Goal: Task Accomplishment & Management: Manage account settings

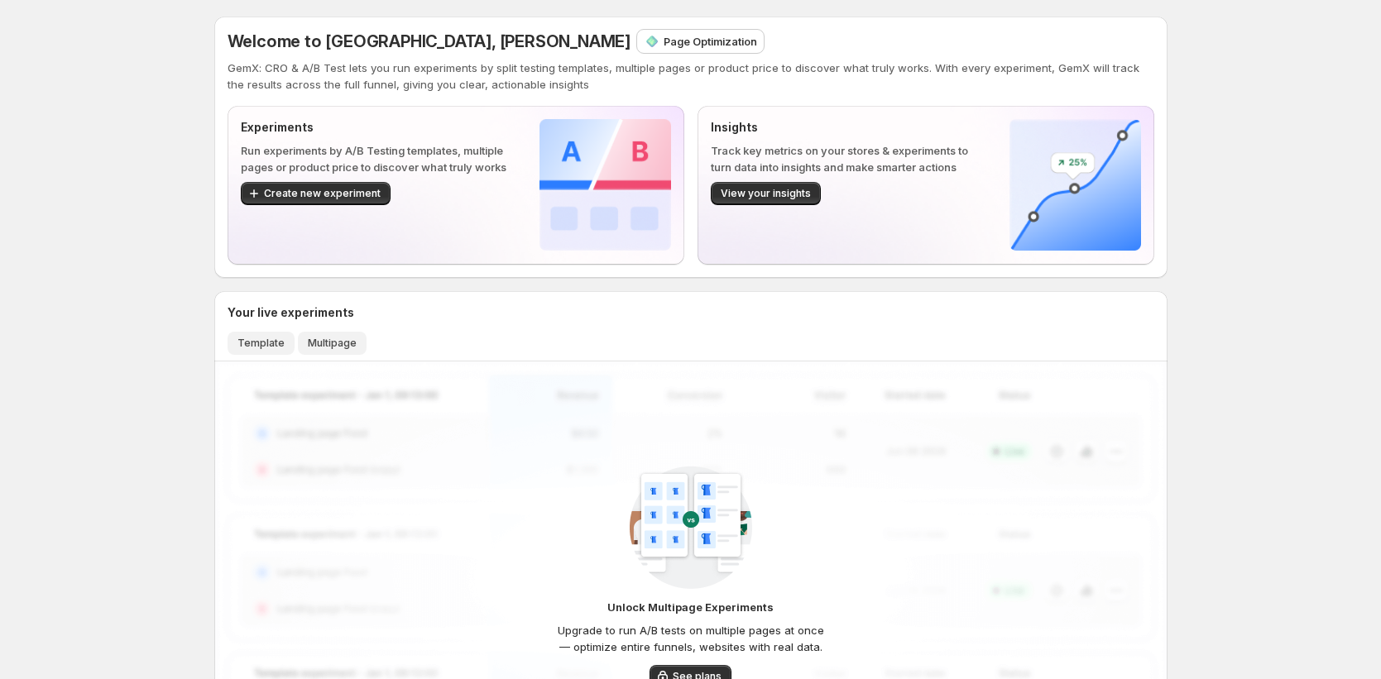
click at [276, 346] on span "Template" at bounding box center [260, 343] width 47 height 13
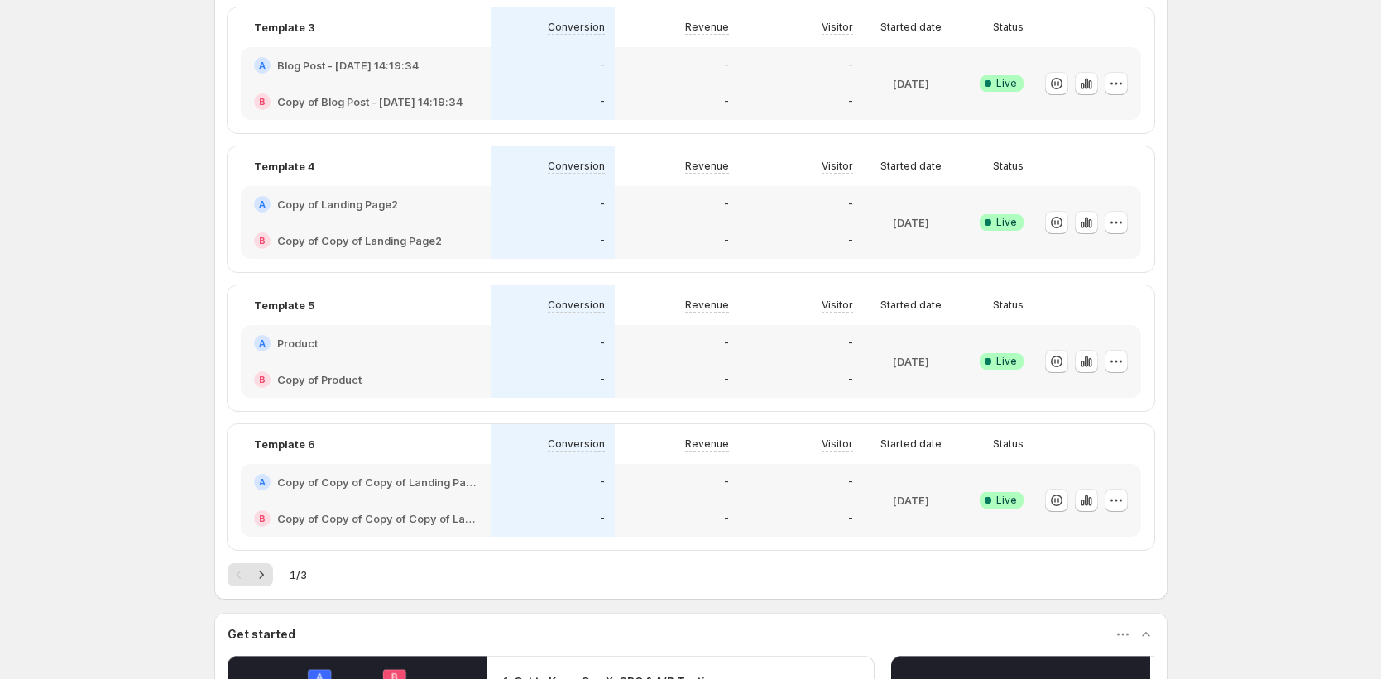
scroll to position [925, 0]
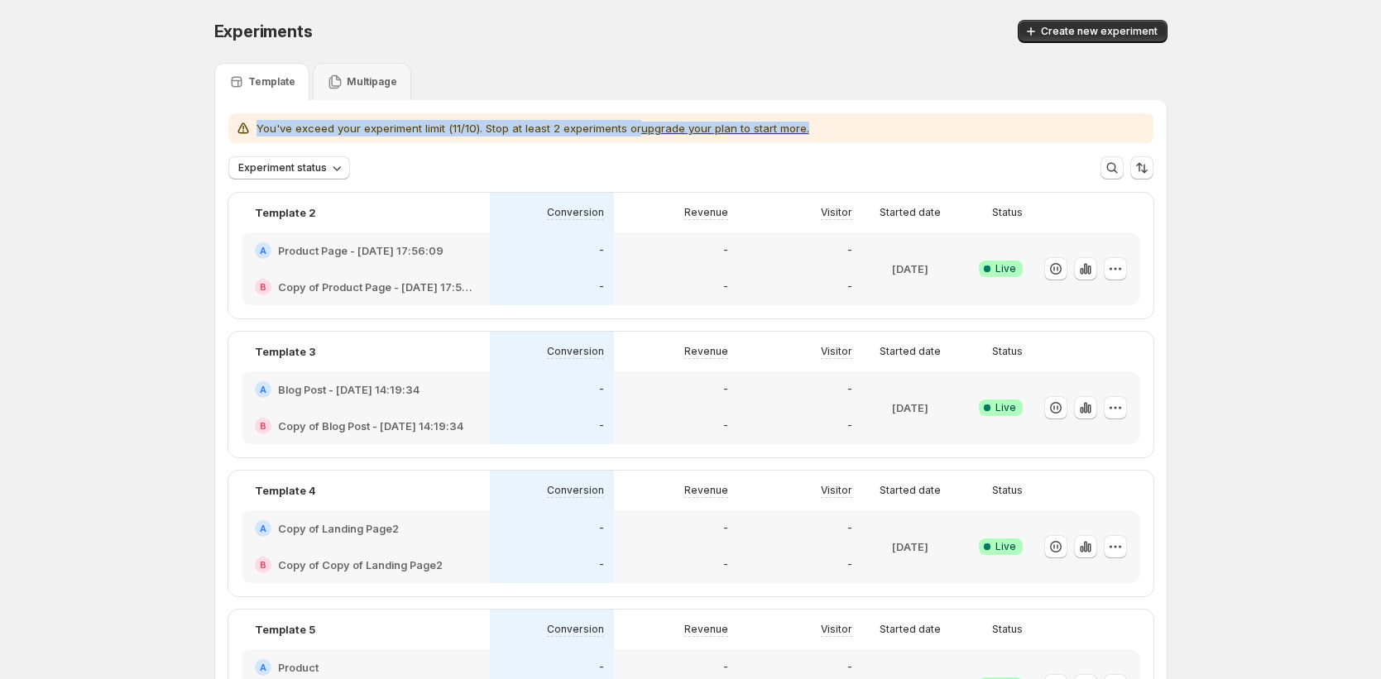
drag, startPoint x: 887, startPoint y: 133, endPoint x: 259, endPoint y: 119, distance: 628.2
click at [259, 120] on div "You've exceed your experiment limit (11/10). Stop at least 2 experiments or upg…" at bounding box center [691, 128] width 912 height 17
copy p "You've exceed your experiment limit (11/10). Stop at least 2 experiments or upg…"
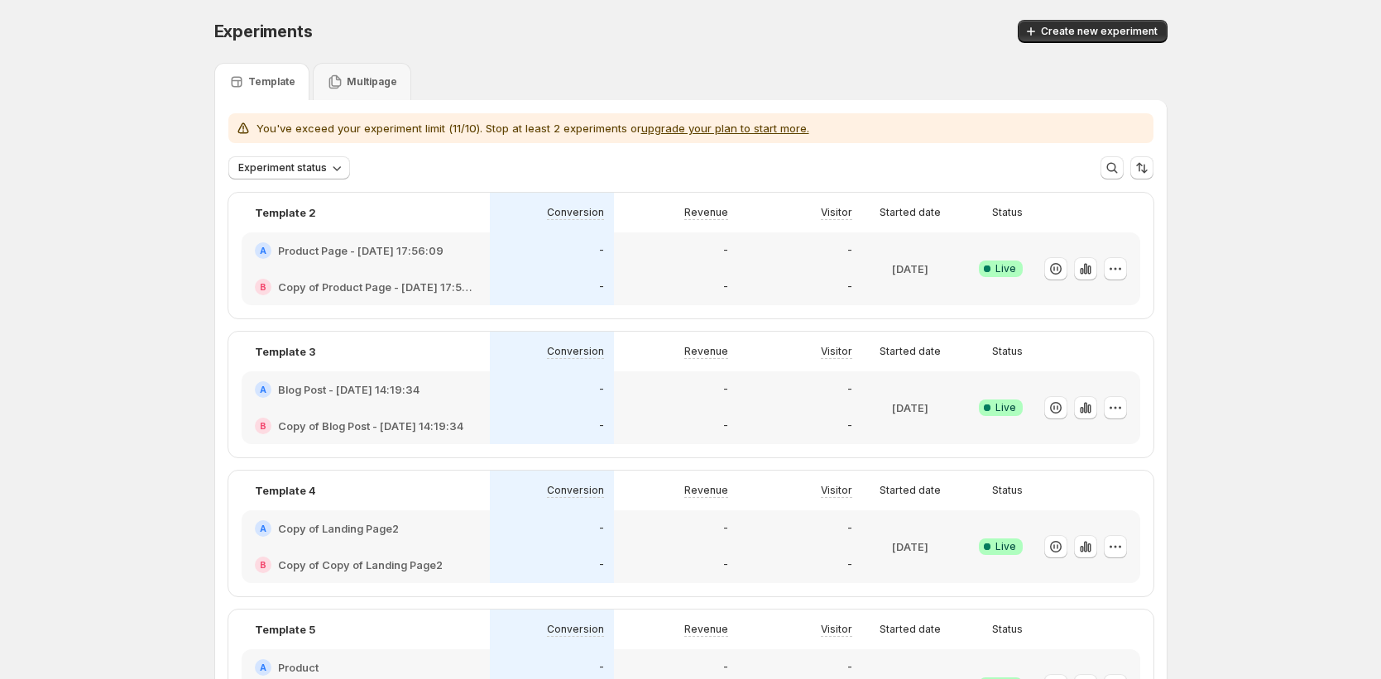
click at [896, 112] on div "You've exceed your experiment limit (11/10). Stop at least 2 experiments or upg…" at bounding box center [691, 121] width 952 height 43
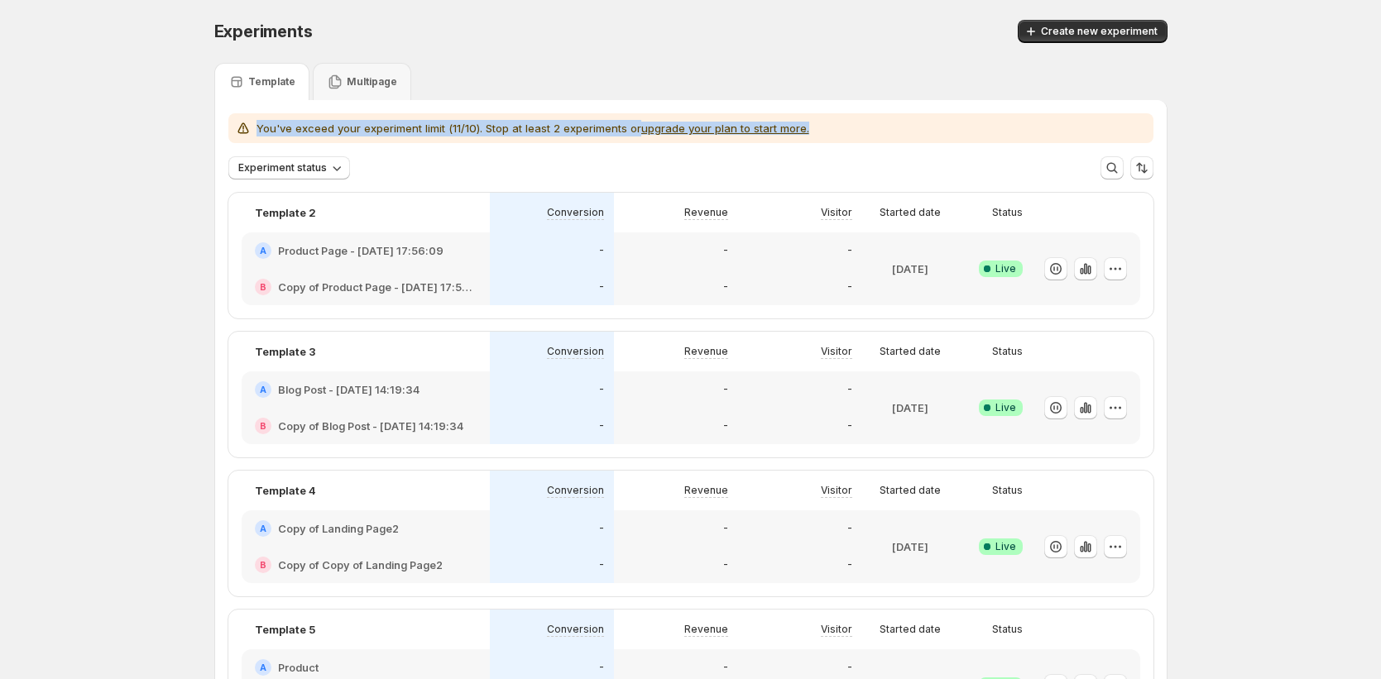
drag, startPoint x: 856, startPoint y: 119, endPoint x: 1021, endPoint y: 156, distance: 168.6
copy div "You've exceed your experiment limit (11/10). Stop at least 2 experiments or upg…"
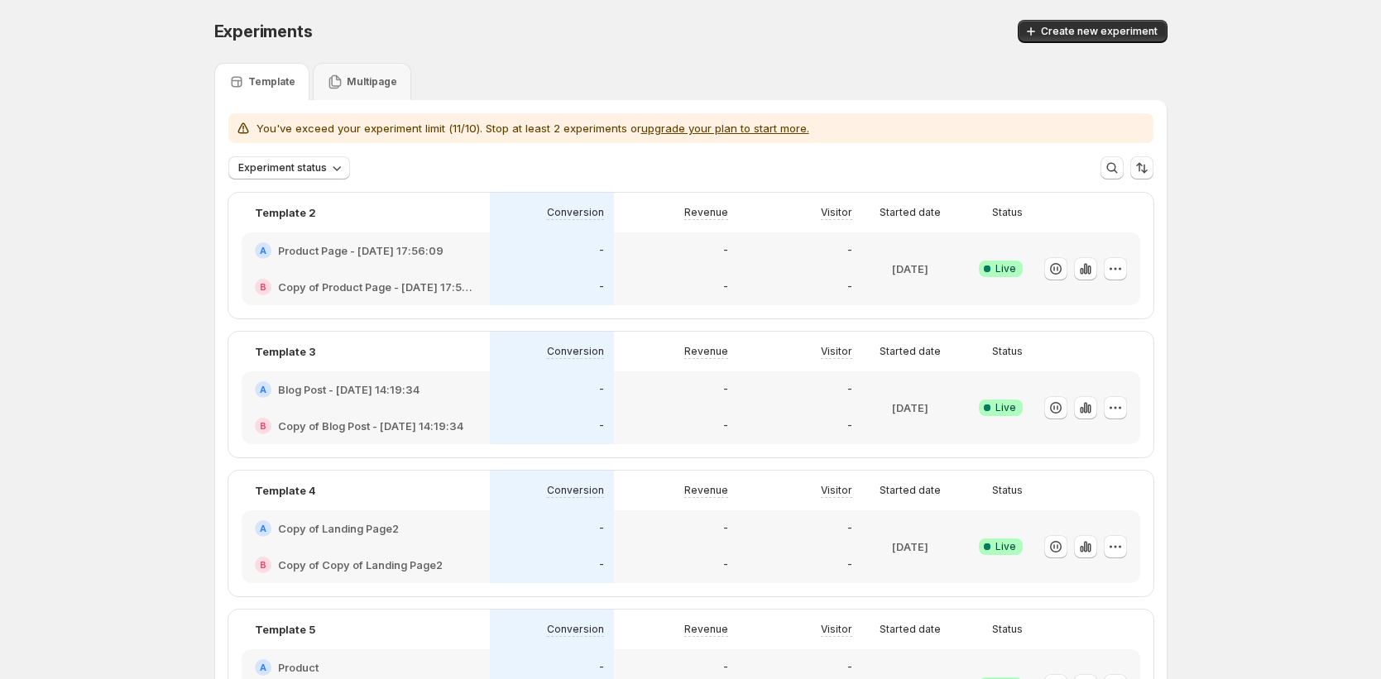
click at [759, 67] on div "Template Multipage" at bounding box center [690, 81] width 953 height 37
click at [881, 127] on div "You've exceed your experiment limit (11/10). Stop at least 2 experiments or upg…" at bounding box center [691, 128] width 912 height 17
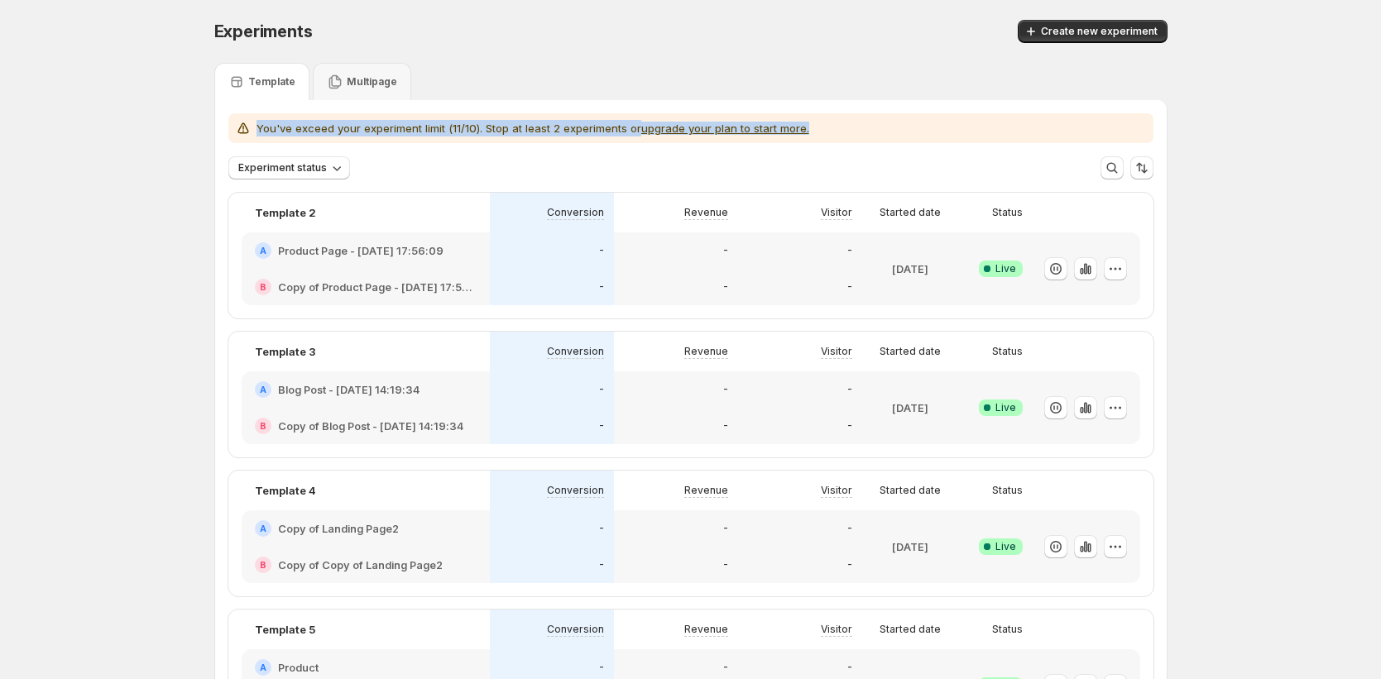
click at [881, 127] on div "You've exceed your experiment limit (11/10). Stop at least 2 experiments or upg…" at bounding box center [691, 128] width 912 height 17
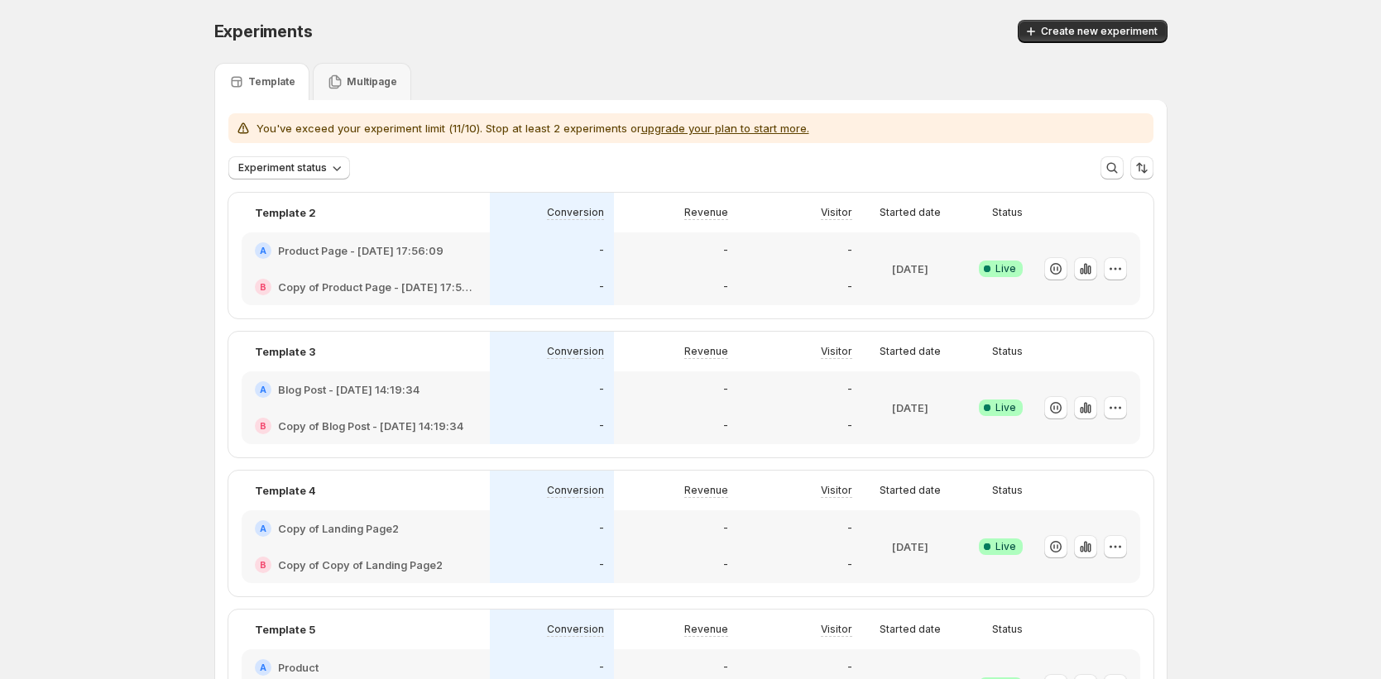
drag, startPoint x: 554, startPoint y: 128, endPoint x: 566, endPoint y: 129, distance: 11.6
click at [566, 129] on p "You've exceed your experiment limit (11/10). Stop at least 2 experiments or upg…" at bounding box center [533, 128] width 553 height 17
click at [554, 140] on div "You've exceed your experiment limit (11/10). Stop at least 2 experiments or upg…" at bounding box center [690, 128] width 925 height 30
drag, startPoint x: 561, startPoint y: 124, endPoint x: 549, endPoint y: 128, distance: 13.1
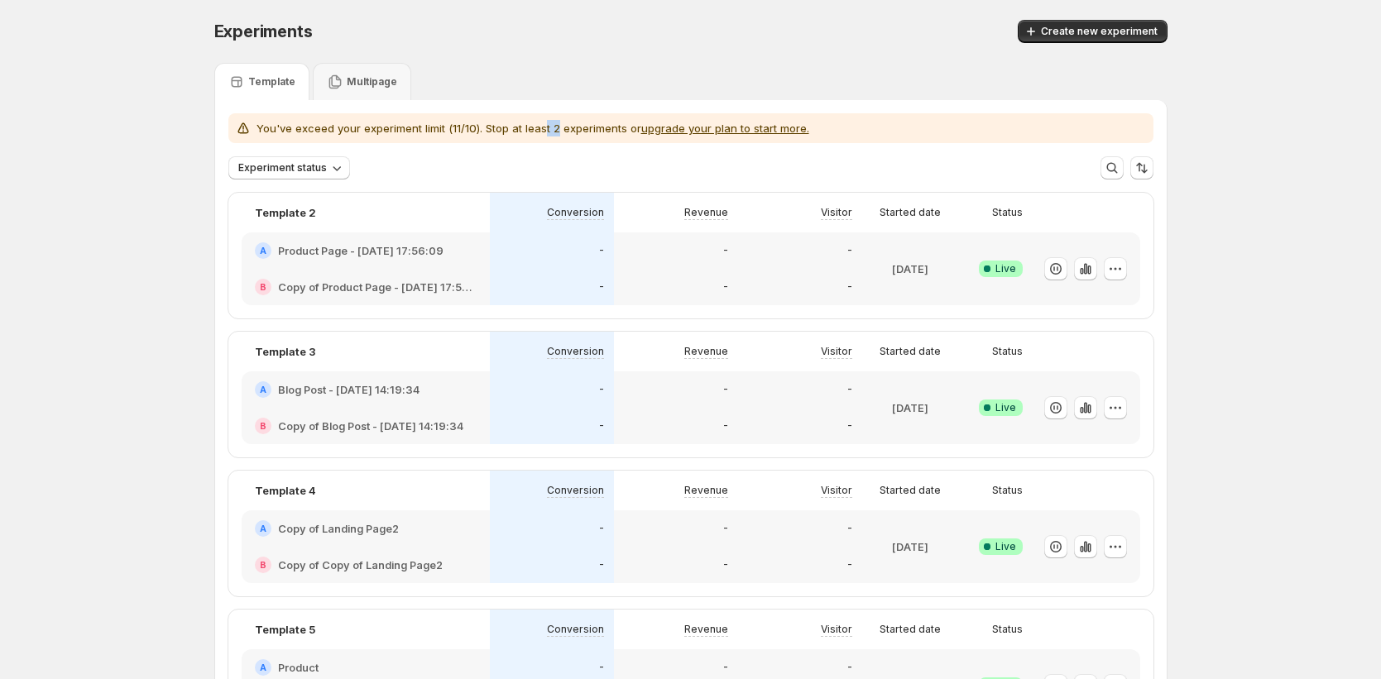
click at [549, 128] on p "You've exceed your experiment limit (11/10). Stop at least 2 experiments or upg…" at bounding box center [533, 128] width 553 height 17
click at [563, 153] on div "Experiment status More views More views Create new view" at bounding box center [691, 161] width 952 height 36
click at [551, 126] on p "You've exceed your experiment limit (11/10). Stop at least 2 experiments or upg…" at bounding box center [533, 128] width 553 height 17
click at [565, 145] on div "Experiment status More views More views Create new view" at bounding box center [691, 161] width 952 height 36
drag, startPoint x: 560, startPoint y: 132, endPoint x: 549, endPoint y: 128, distance: 11.3
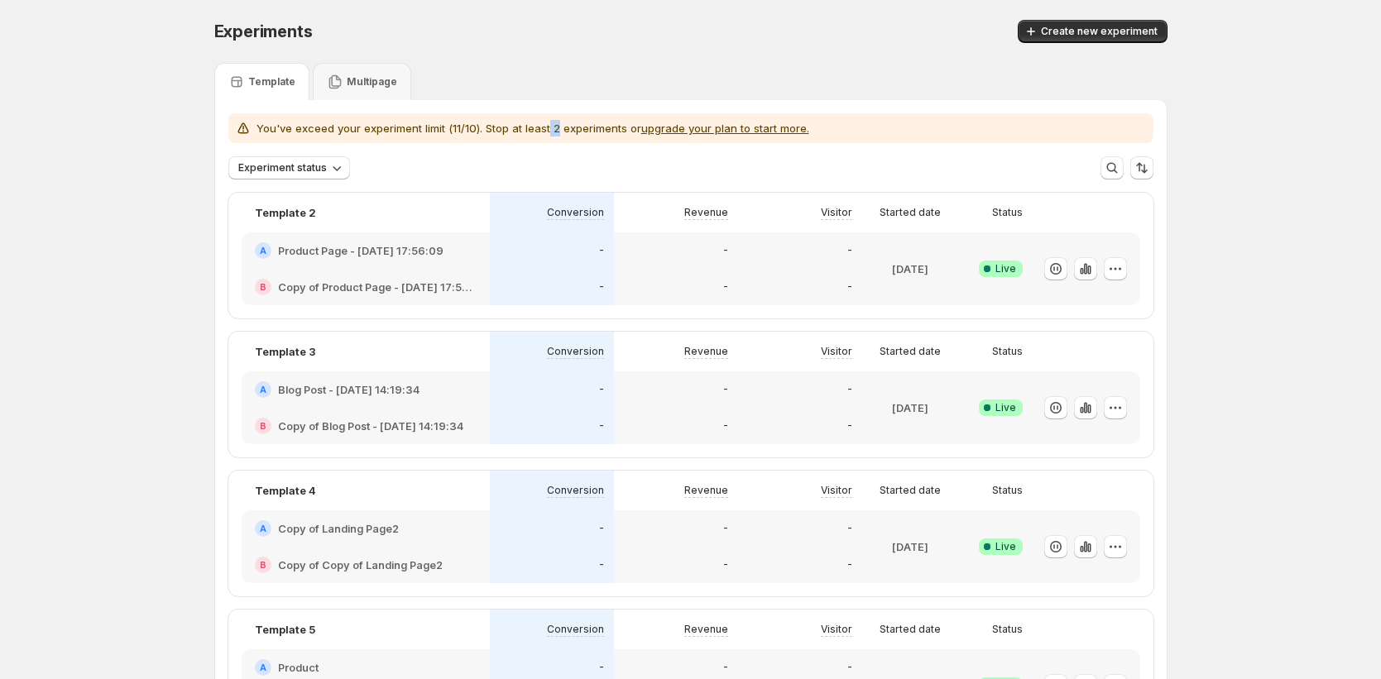
click at [549, 128] on p "You've exceed your experiment limit (11/10). Stop at least 2 experiments or upg…" at bounding box center [533, 128] width 553 height 17
drag, startPoint x: 451, startPoint y: 125, endPoint x: 487, endPoint y: 127, distance: 35.6
click at [487, 125] on p "You've exceed your experiment limit (11/10). Stop at least 2 experiments or upg…" at bounding box center [533, 128] width 553 height 17
drag, startPoint x: 553, startPoint y: 128, endPoint x: 562, endPoint y: 128, distance: 9.1
click at [562, 128] on p "You've exceed your experiment limit (11/10). Stop at least 2 experiments or upg…" at bounding box center [533, 128] width 553 height 17
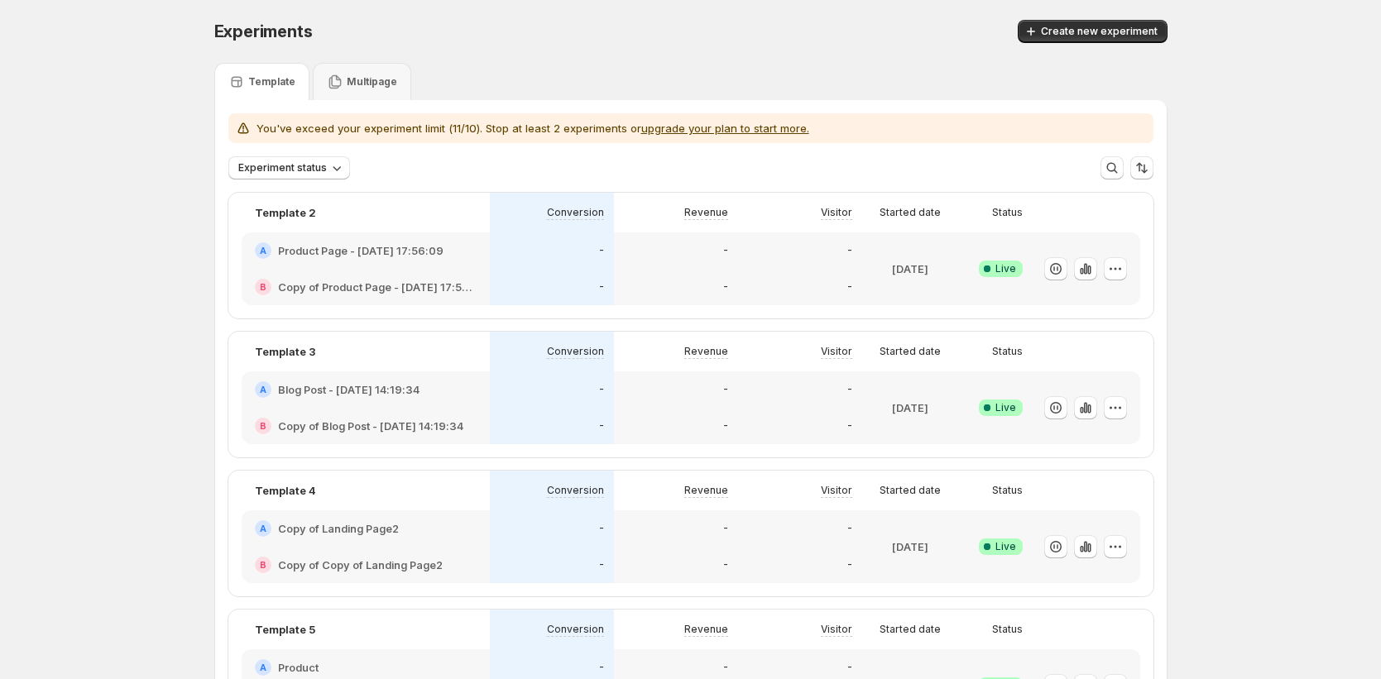
click at [549, 131] on p "You've exceed your experiment limit (11/10). Stop at least 2 experiments or upg…" at bounding box center [533, 128] width 553 height 17
click at [561, 122] on p "You've exceed your experiment limit (11/10). Stop at least 2 experiments or upg…" at bounding box center [533, 128] width 553 height 17
click at [609, 157] on div "Experiment status More views More views Create new view" at bounding box center [690, 167] width 925 height 23
drag, startPoint x: 482, startPoint y: 127, endPoint x: 625, endPoint y: 130, distance: 142.3
click at [625, 130] on p "You've exceed your experiment limit (11/10). Stop at least 2 experiments or upg…" at bounding box center [533, 128] width 553 height 17
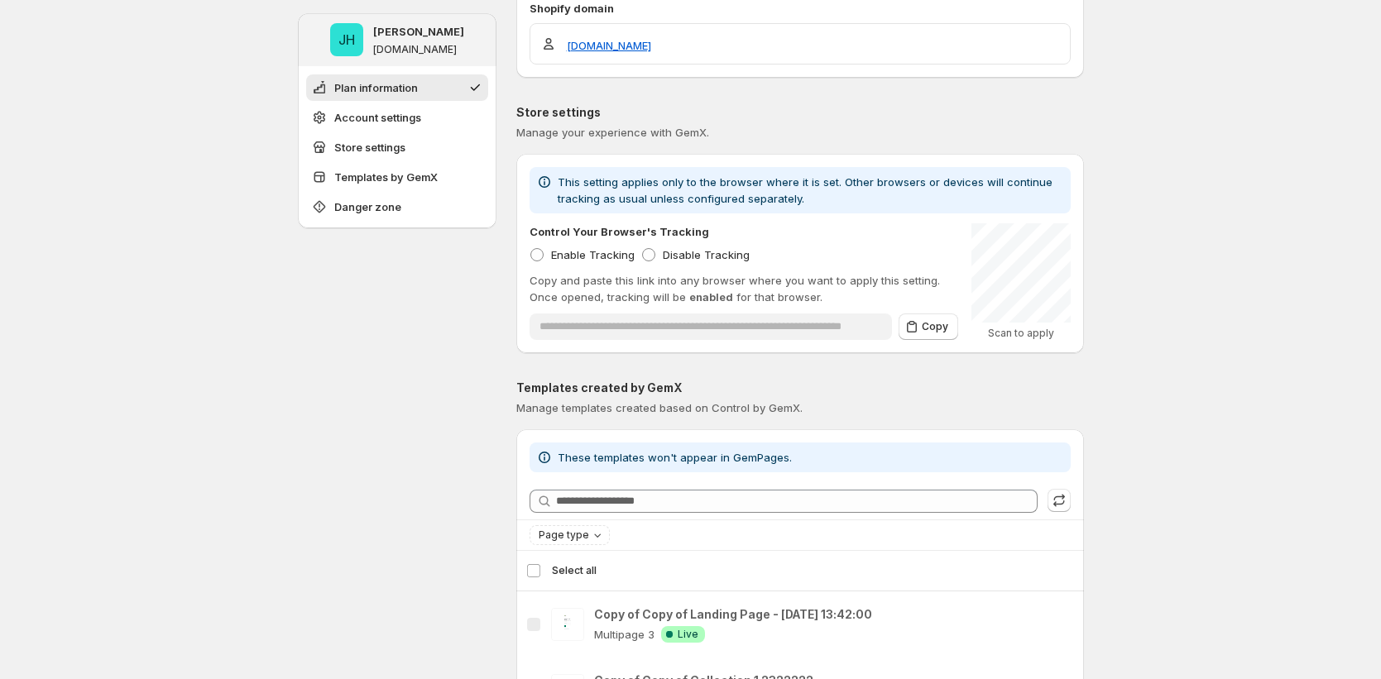
scroll to position [1191, 0]
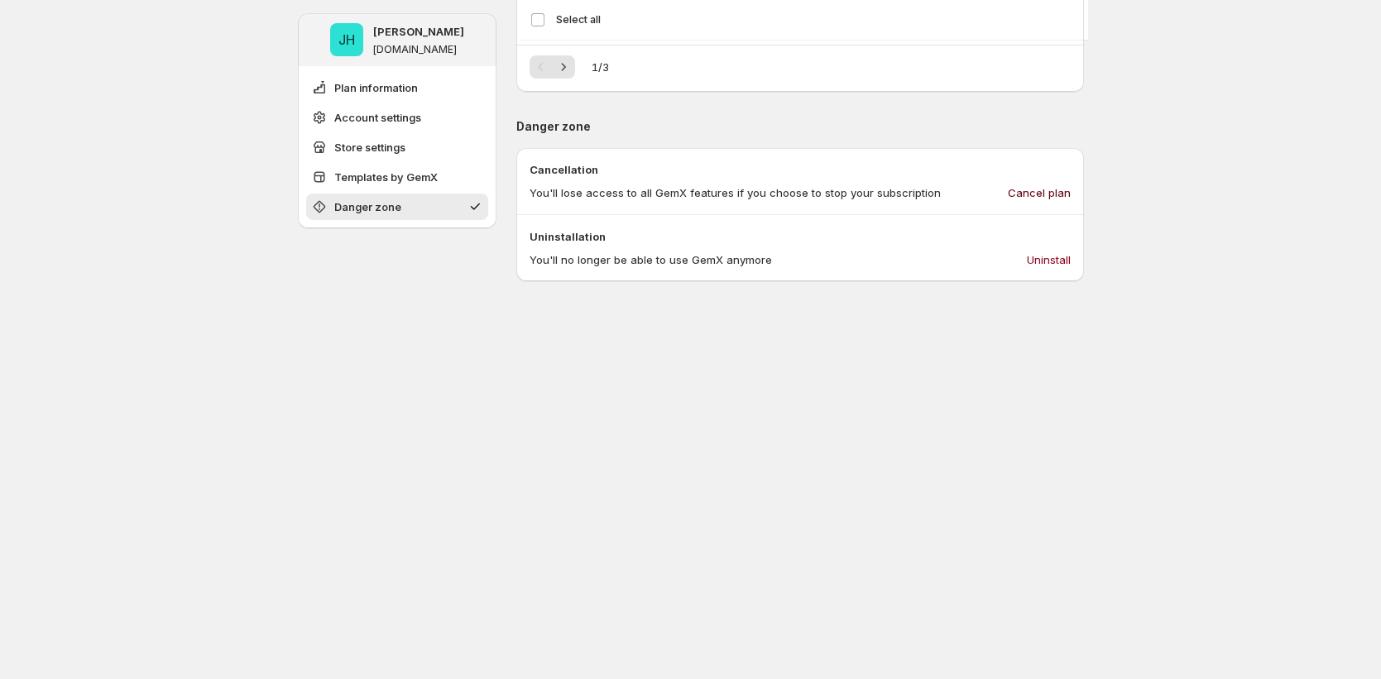
click at [1062, 185] on span "Cancel plan" at bounding box center [1039, 193] width 63 height 17
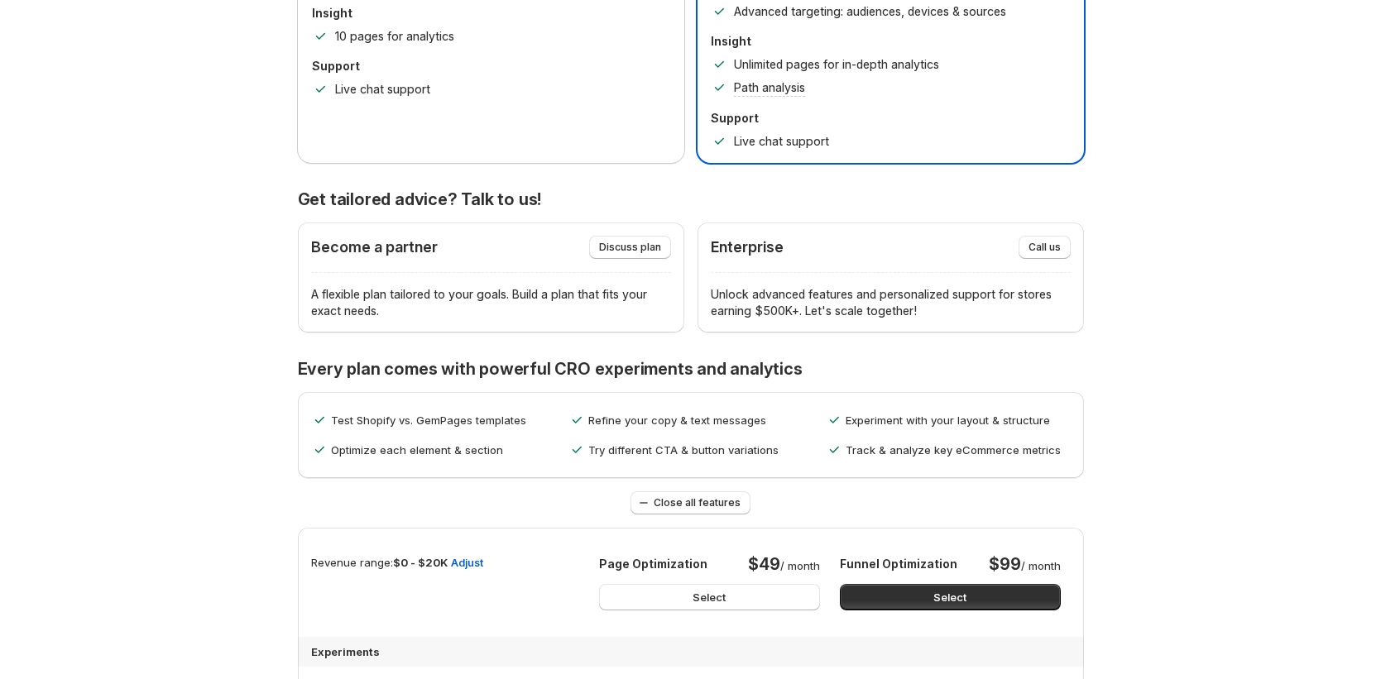
scroll to position [0, 0]
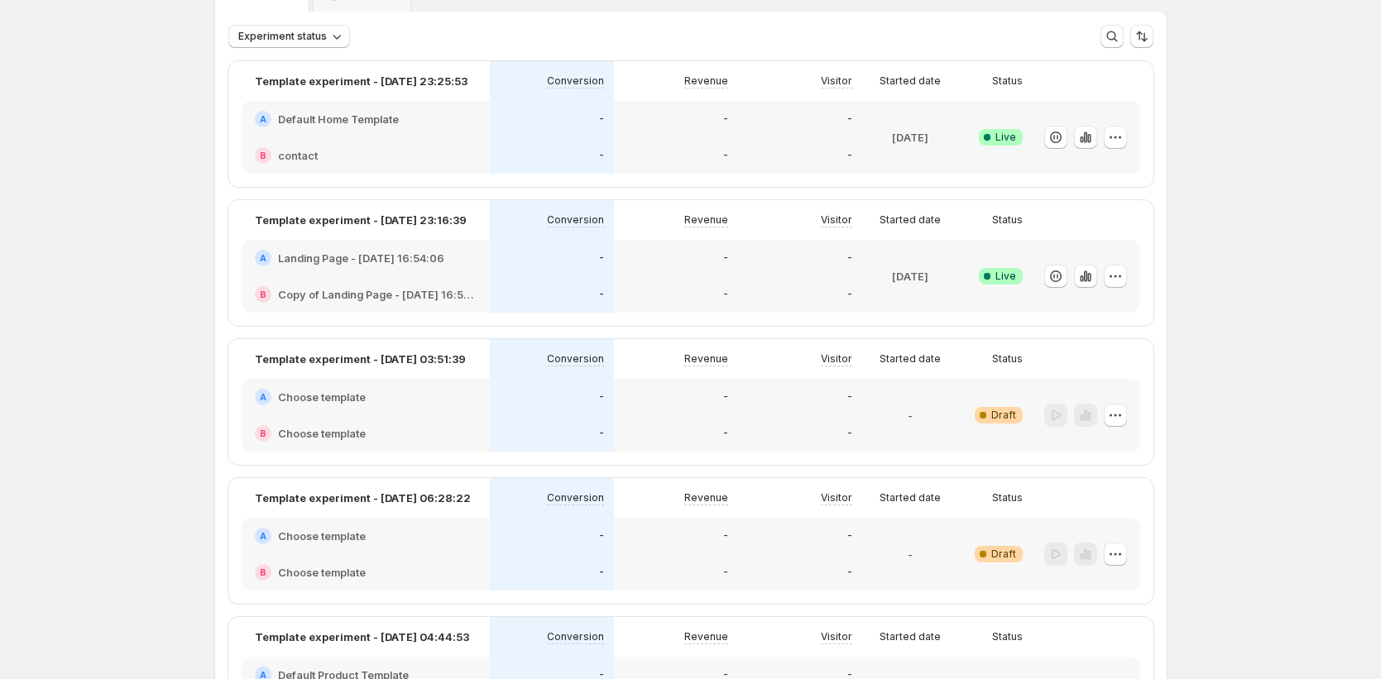
scroll to position [256, 0]
